Goal: Use online tool/utility: Utilize a website feature to perform a specific function

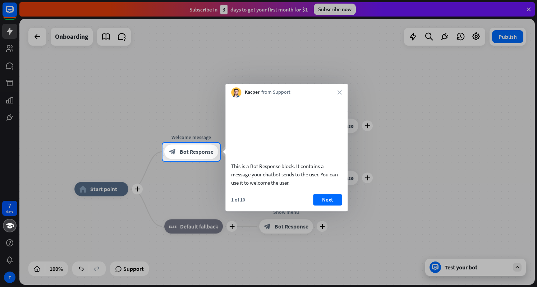
click at [528, 6] on div at bounding box center [268, 71] width 537 height 143
click at [330, 206] on button "Next" at bounding box center [327, 199] width 29 height 11
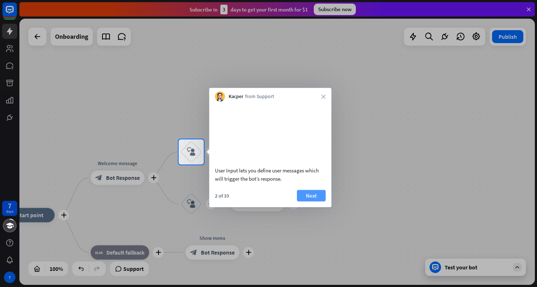
click at [305, 201] on button "Next" at bounding box center [311, 195] width 29 height 11
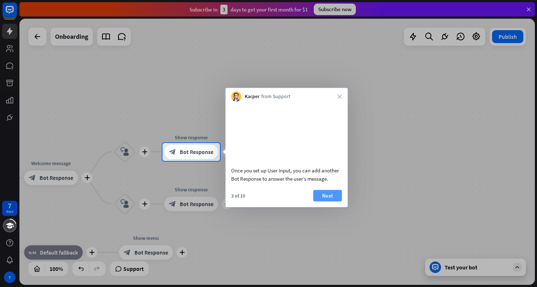
click at [326, 201] on button "Next" at bounding box center [327, 195] width 29 height 11
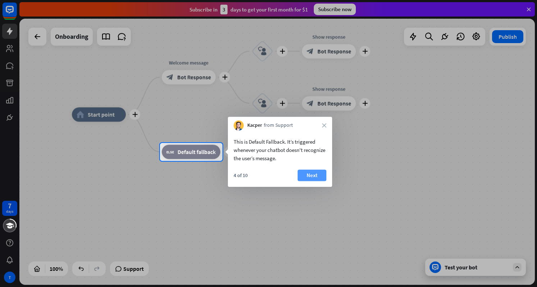
click at [322, 176] on button "Next" at bounding box center [311, 175] width 29 height 11
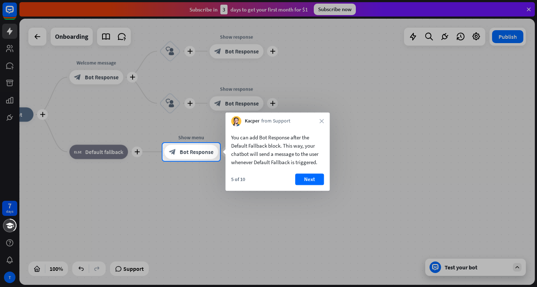
click at [305, 180] on button "Next" at bounding box center [309, 179] width 29 height 11
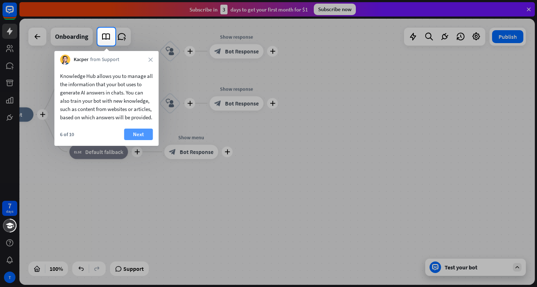
click at [142, 140] on button "Next" at bounding box center [138, 134] width 29 height 11
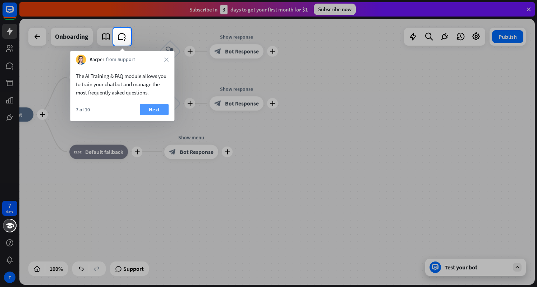
click at [152, 109] on button "Next" at bounding box center [154, 109] width 29 height 11
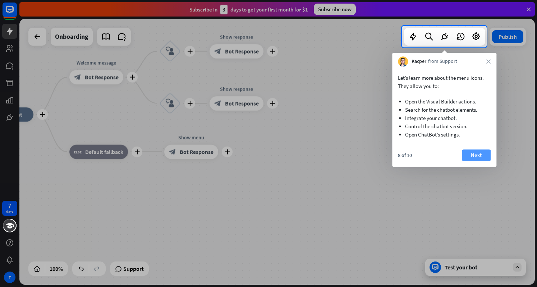
click at [479, 156] on button "Next" at bounding box center [476, 154] width 29 height 11
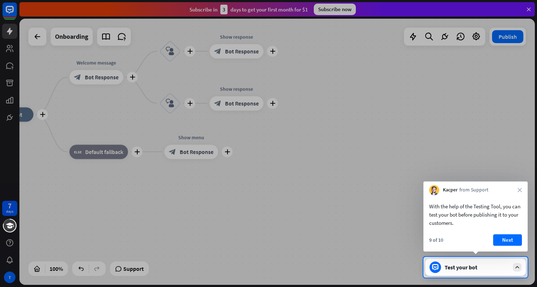
drag, startPoint x: 267, startPoint y: 149, endPoint x: 370, endPoint y: 185, distance: 109.9
click at [370, 185] on div at bounding box center [268, 128] width 537 height 257
click at [511, 239] on button "Next" at bounding box center [507, 239] width 29 height 11
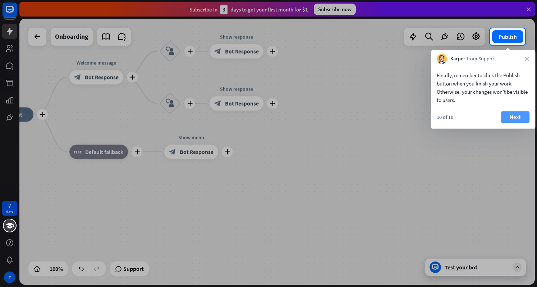
click at [516, 115] on button "Next" at bounding box center [514, 116] width 29 height 11
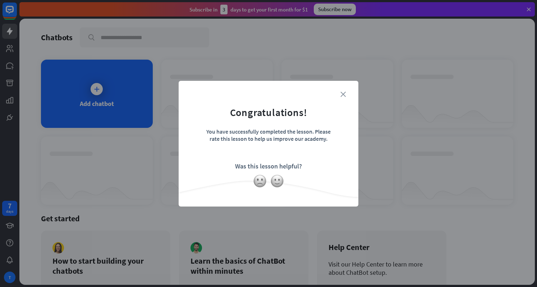
click at [343, 93] on icon "close" at bounding box center [342, 94] width 5 height 5
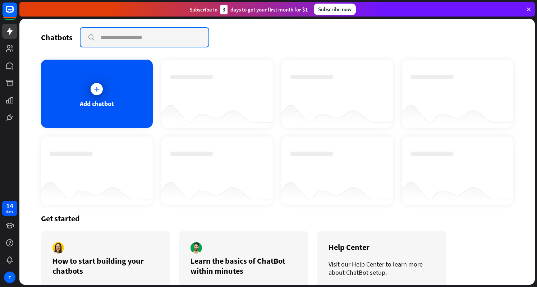
click at [116, 38] on input "text" at bounding box center [144, 37] width 128 height 19
type input "*"
type input "*****"
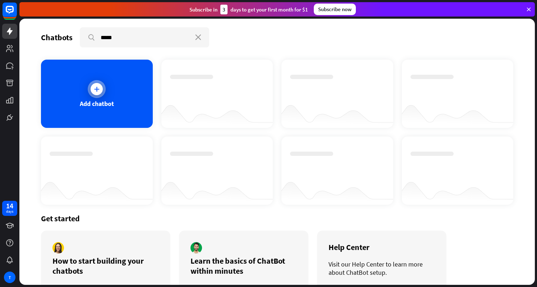
click at [93, 89] on icon at bounding box center [96, 89] width 7 height 7
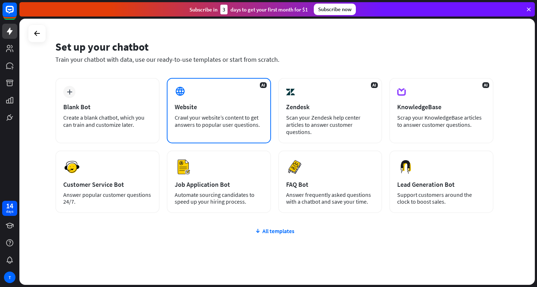
scroll to position [31, 0]
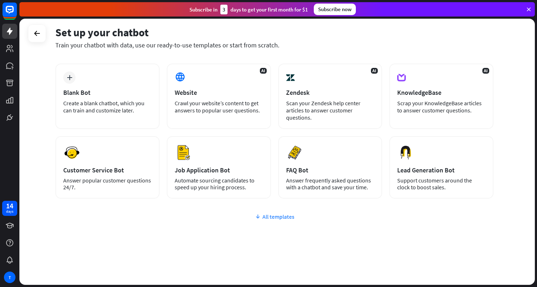
click at [282, 221] on div "plus Blank Bot Create a blank chatbot, which you can train and customize later.…" at bounding box center [274, 174] width 438 height 221
click at [275, 216] on div "All templates" at bounding box center [274, 216] width 438 height 7
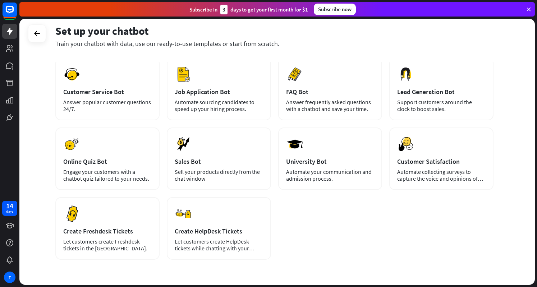
scroll to position [0, 0]
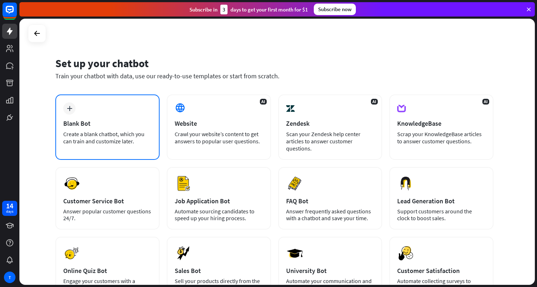
click at [82, 120] on div "Blank Bot" at bounding box center [107, 123] width 88 height 8
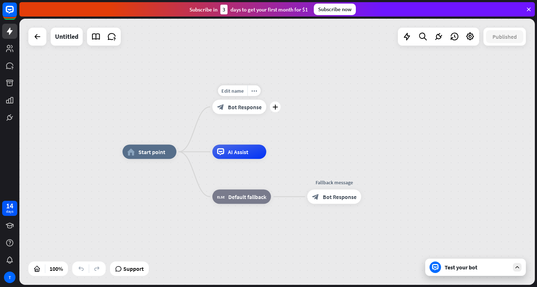
click at [225, 107] on div "block_bot_response Bot Response" at bounding box center [239, 107] width 54 height 14
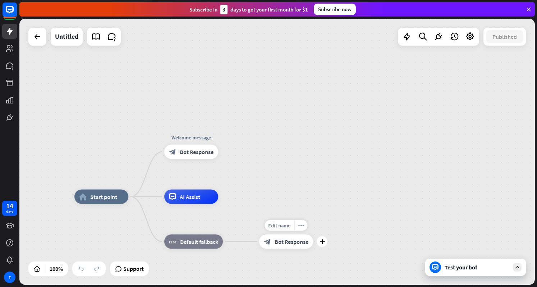
click at [286, 245] on span "Bot Response" at bounding box center [292, 241] width 34 height 7
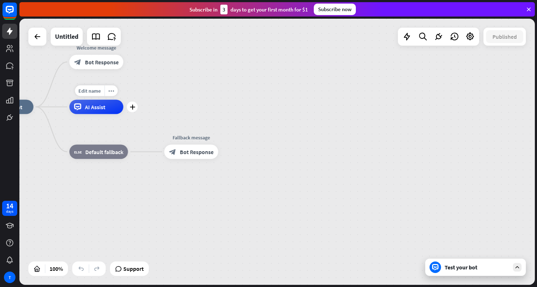
click at [95, 112] on div "AI Assist" at bounding box center [96, 107] width 54 height 14
click at [92, 156] on div "block_fallback Default fallback" at bounding box center [98, 152] width 59 height 14
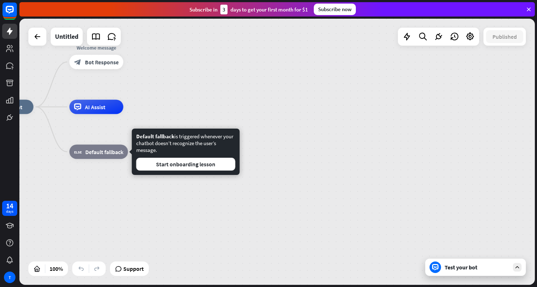
click at [357, 123] on div "home_2 Start point Welcome message block_bot_response Bot Response AI Assist bl…" at bounding box center [237, 240] width 515 height 266
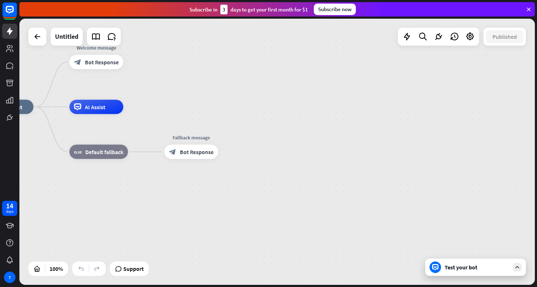
click at [530, 11] on icon at bounding box center [528, 9] width 6 height 6
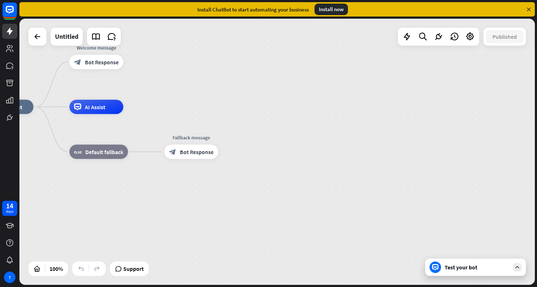
click at [527, 9] on icon at bounding box center [528, 9] width 6 height 6
